Goal: Navigation & Orientation: Find specific page/section

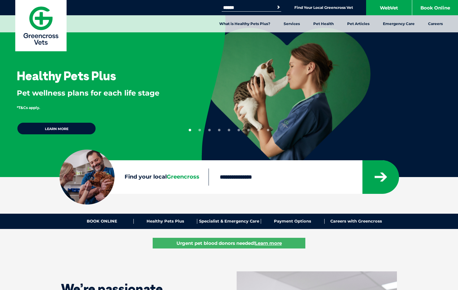
click at [190, 130] on button "1" at bounding box center [190, 130] width 2 height 2
click at [200, 130] on button "2" at bounding box center [200, 130] width 2 height 2
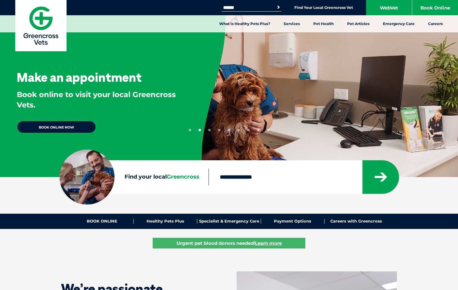
click at [200, 130] on button "2" at bounding box center [200, 130] width 2 height 2
click at [210, 130] on button "3" at bounding box center [209, 130] width 2 height 2
click at [219, 130] on button "4" at bounding box center [219, 130] width 2 height 2
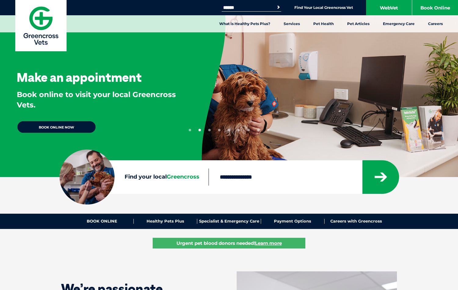
click at [229, 130] on button "5" at bounding box center [229, 130] width 2 height 2
click at [239, 130] on button "6" at bounding box center [239, 130] width 2 height 2
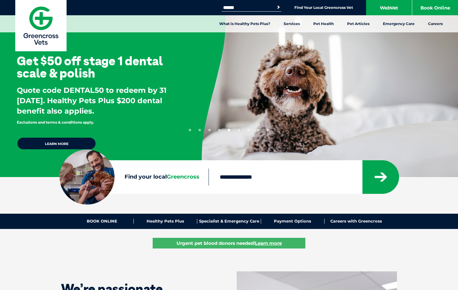
click at [249, 130] on button "7" at bounding box center [248, 130] width 2 height 2
click at [258, 130] on button "8" at bounding box center [258, 130] width 2 height 2
